Goal: Information Seeking & Learning: Learn about a topic

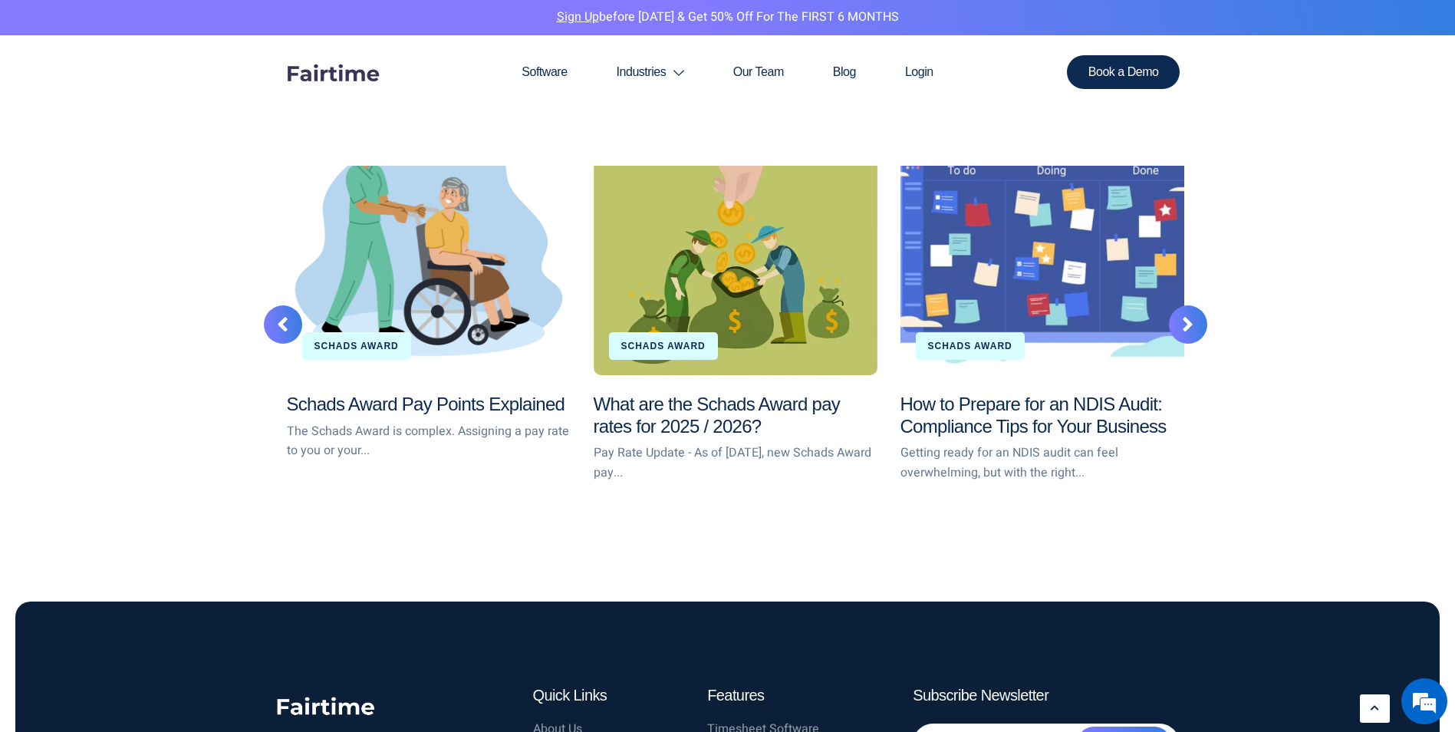
scroll to position [2914, 0]
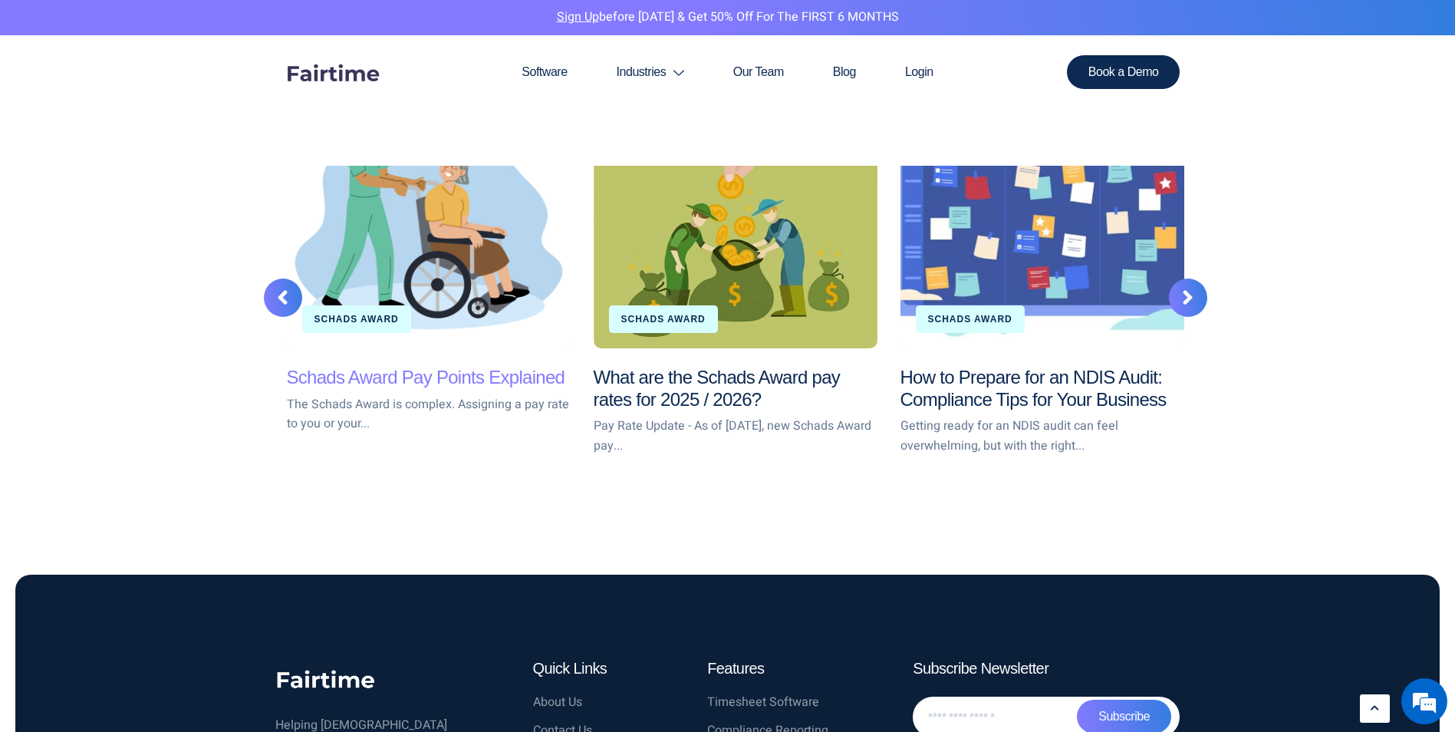
click at [336, 377] on link "Schads Award Pay Points Explained" at bounding box center [426, 377] width 278 height 21
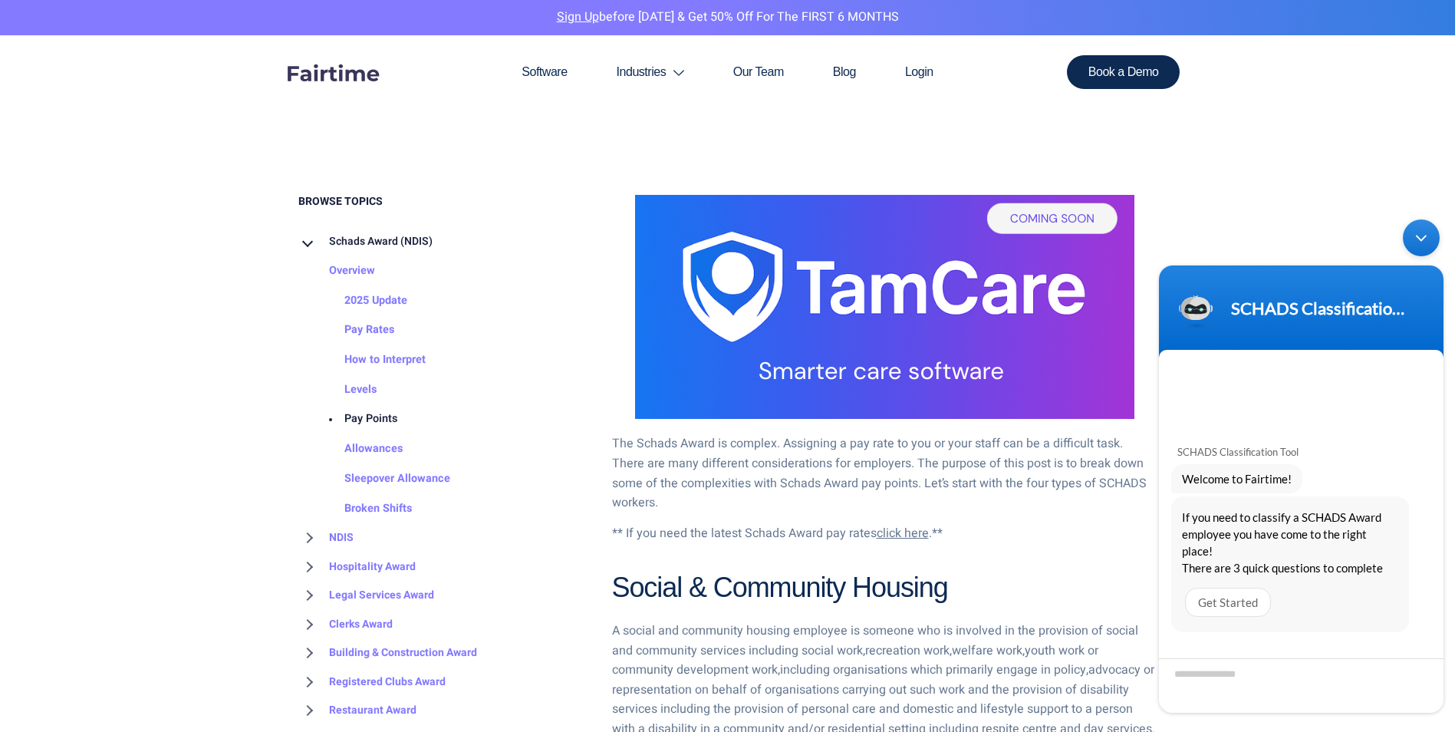
scroll to position [690, 0]
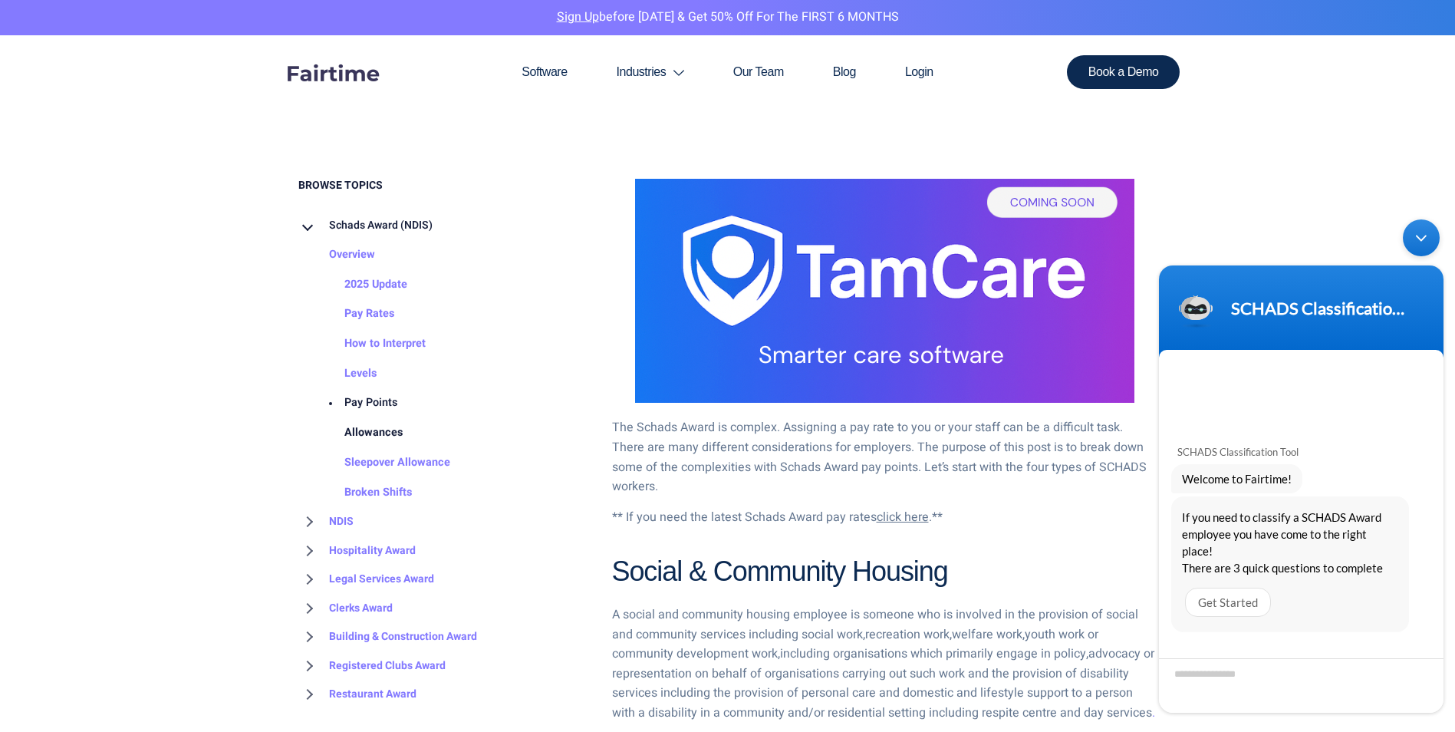
click at [350, 426] on link "Allowances" at bounding box center [358, 433] width 89 height 30
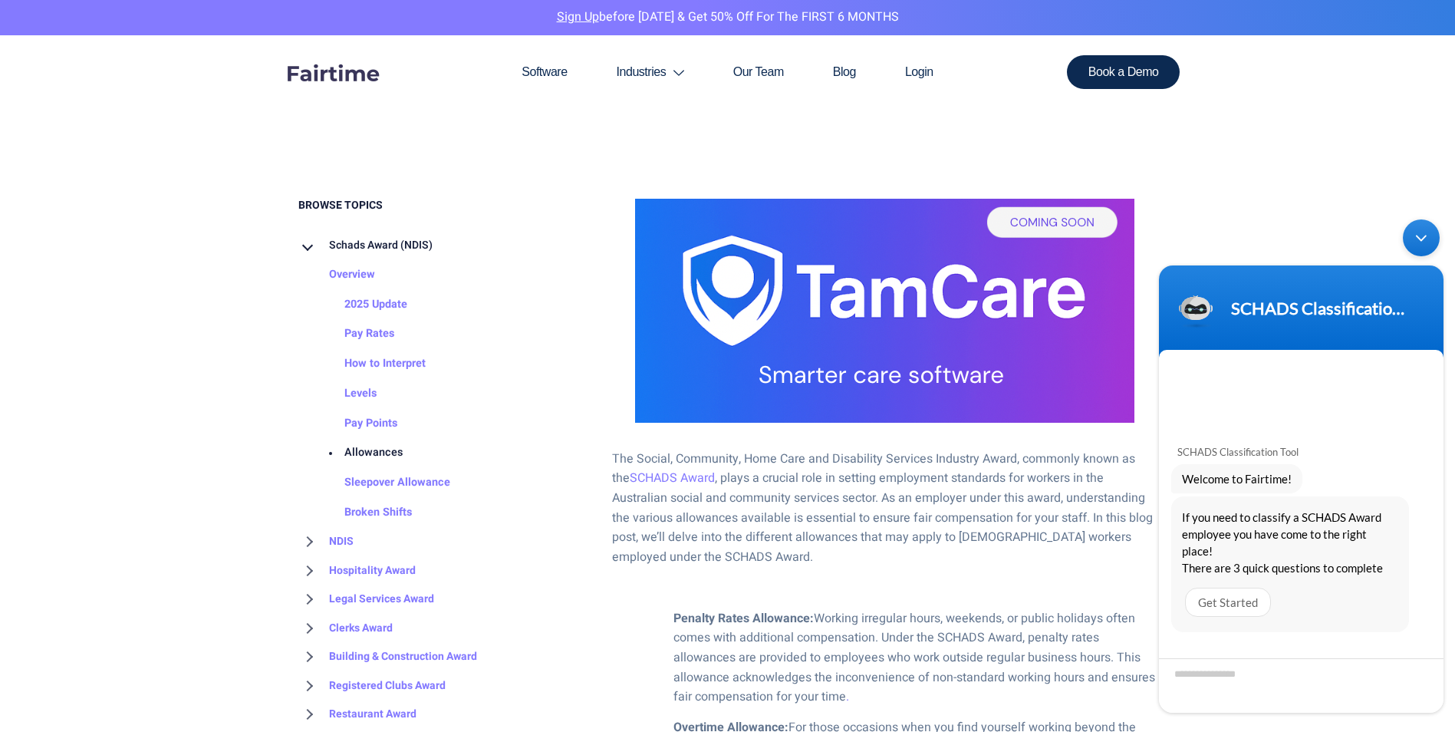
scroll to position [613, 0]
